Goal: Use online tool/utility: Utilize a website feature to perform a specific function

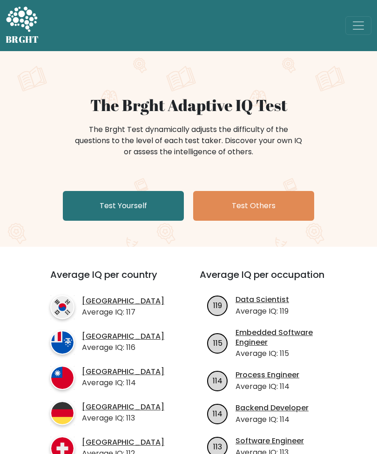
click at [167, 208] on link "Test Yourself" at bounding box center [123, 206] width 121 height 30
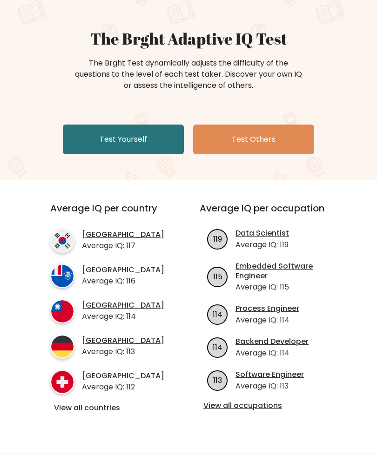
scroll to position [68, 0]
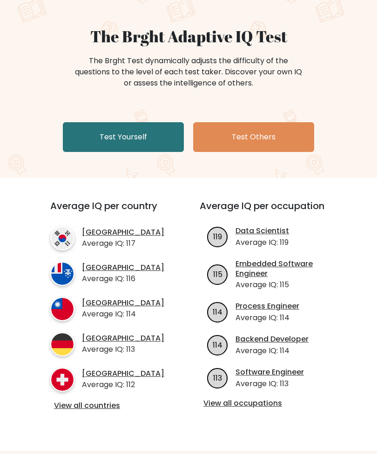
click at [70, 392] on img at bounding box center [62, 380] width 24 height 24
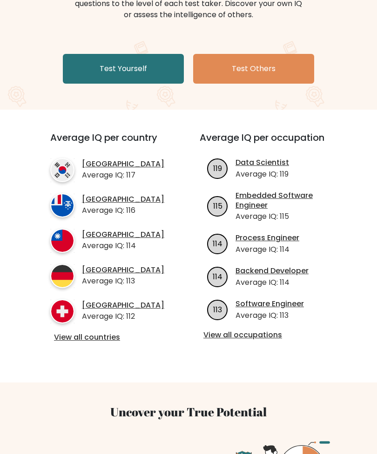
scroll to position [137, 0]
click at [81, 343] on link "View all countries" at bounding box center [108, 338] width 108 height 10
click at [270, 331] on link "View all occupations" at bounding box center [268, 336] width 131 height 10
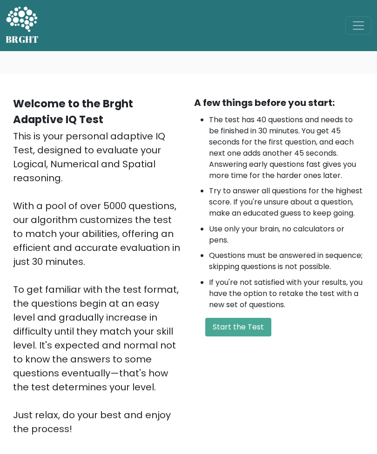
click at [254, 337] on button "Start the Test" at bounding box center [238, 327] width 66 height 19
